Goal: Transaction & Acquisition: Purchase product/service

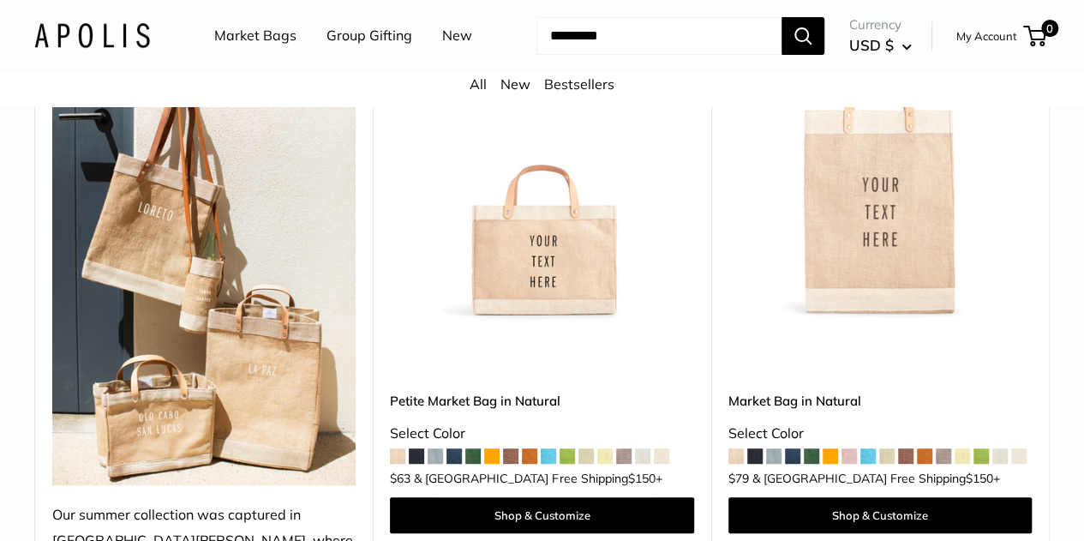
click at [0, 0] on img at bounding box center [0, 0] width 0 height 0
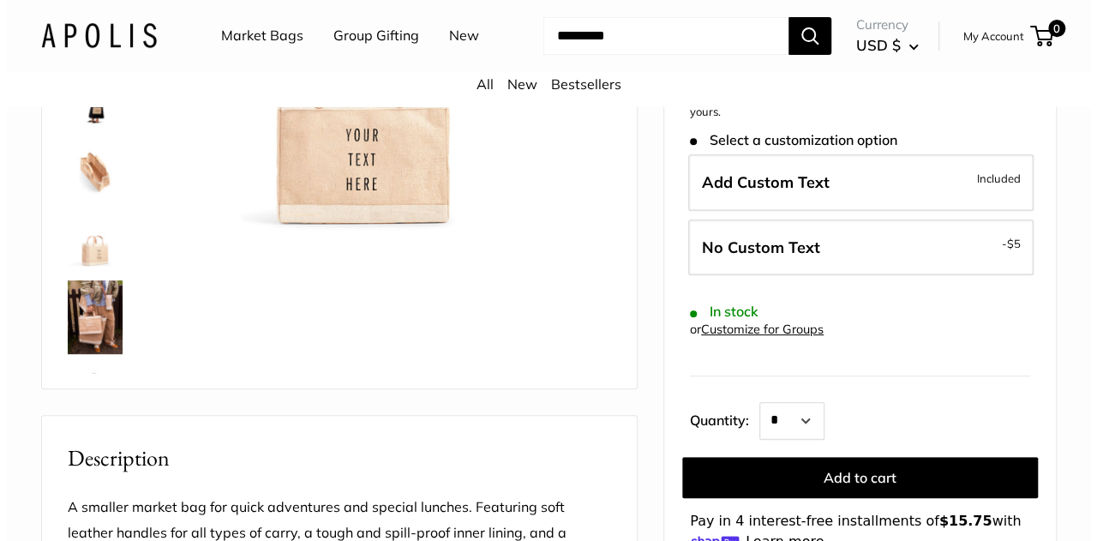
scroll to position [305, 0]
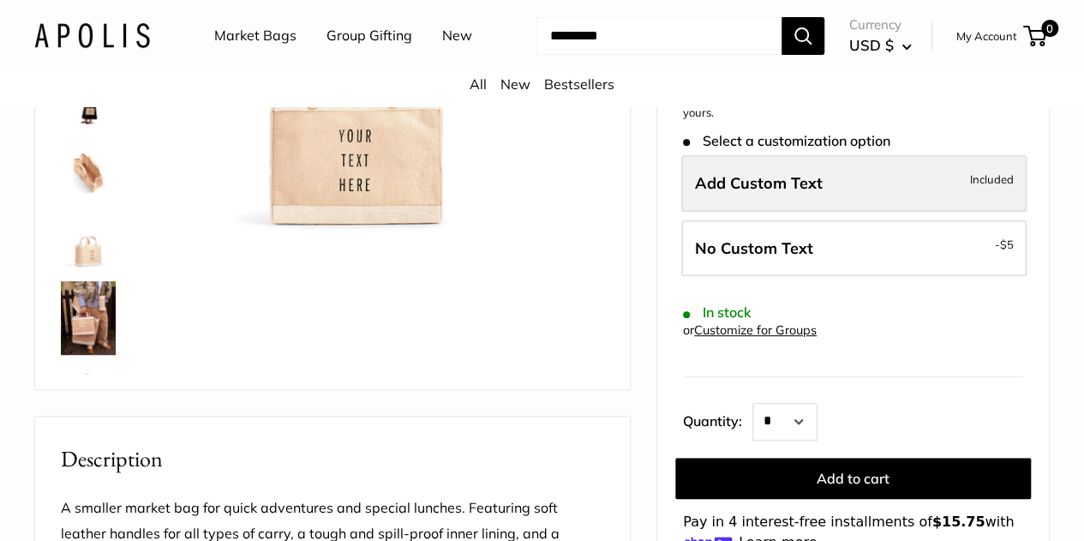
click at [721, 193] on span "Add Custom Text" at bounding box center [759, 183] width 128 height 20
